Goal: Find specific page/section: Find specific page/section

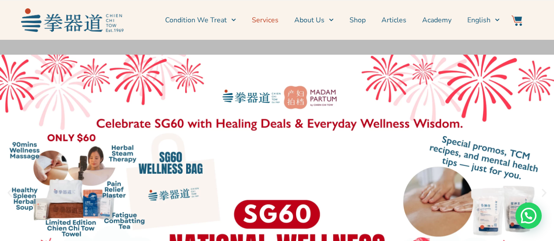
click at [263, 21] on link "Services" at bounding box center [265, 20] width 27 height 22
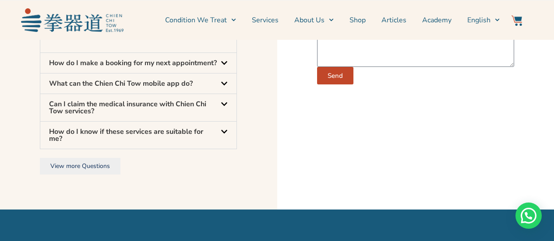
scroll to position [2836, 0]
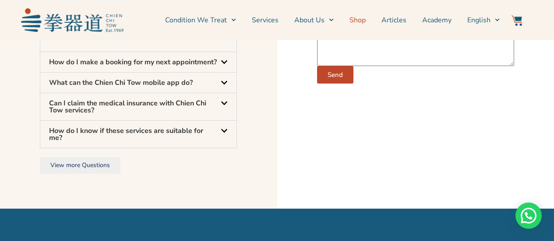
click at [363, 21] on link "Shop" at bounding box center [357, 20] width 16 height 22
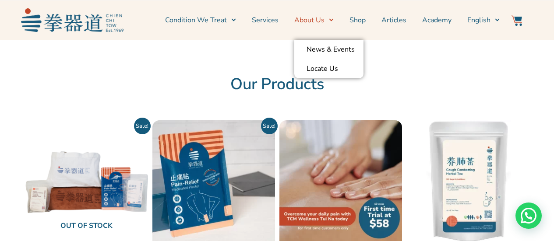
click at [324, 18] on link "About Us" at bounding box center [313, 20] width 39 height 22
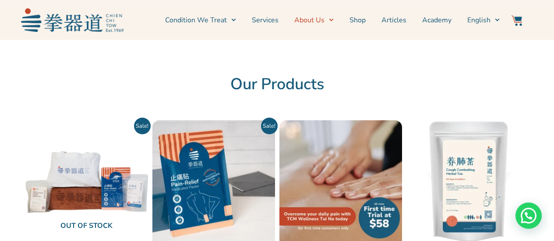
click at [333, 20] on icon "Menu" at bounding box center [331, 20] width 4 height 3
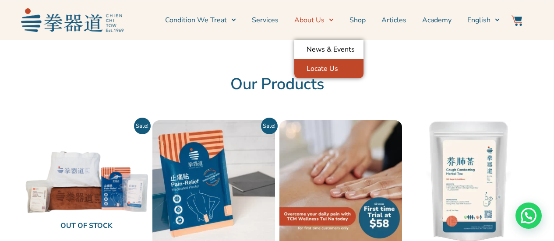
click at [315, 73] on link "Locate Us" at bounding box center [328, 68] width 69 height 19
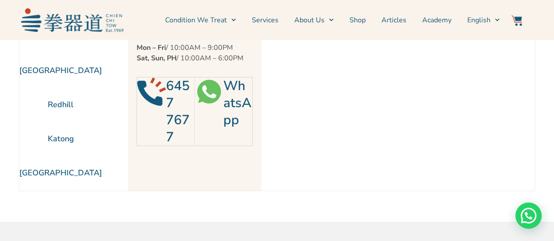
scroll to position [86, 0]
click at [56, 170] on li "[GEOGRAPHIC_DATA]" at bounding box center [60, 173] width 83 height 34
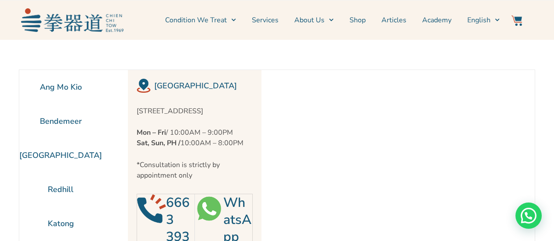
scroll to position [1, 0]
click at [59, 147] on li "[GEOGRAPHIC_DATA]" at bounding box center [60, 155] width 83 height 34
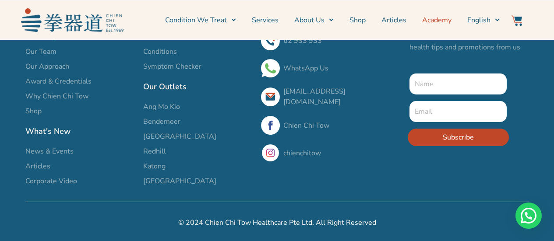
scroll to position [1065, 0]
click at [162, 142] on span "Jurong East" at bounding box center [179, 136] width 73 height 11
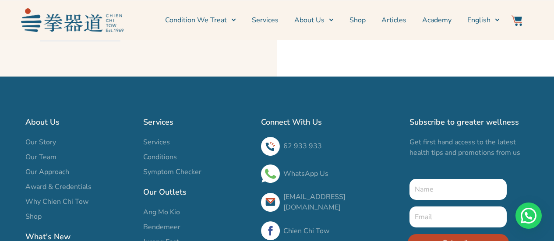
scroll to position [868, 0]
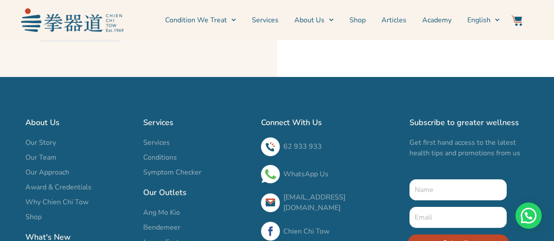
click at [63, 38] on span "View more Questions" at bounding box center [80, 33] width 60 height 8
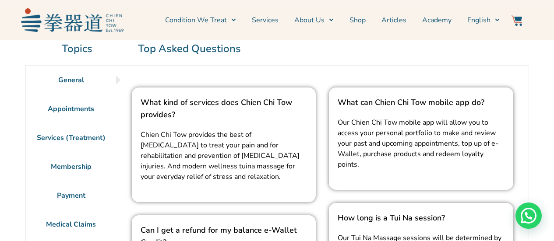
scroll to position [63, 0]
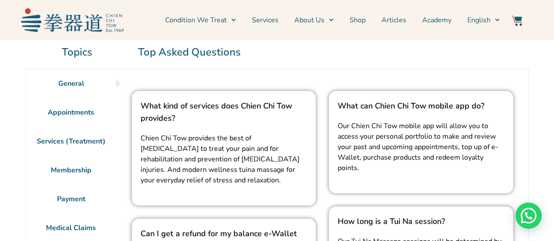
click at [81, 112] on li "Appointments" at bounding box center [71, 112] width 91 height 29
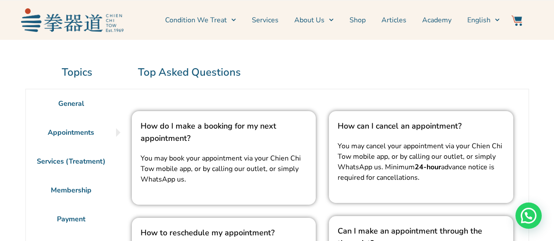
scroll to position [43, 0]
